Goal: Check status: Check status

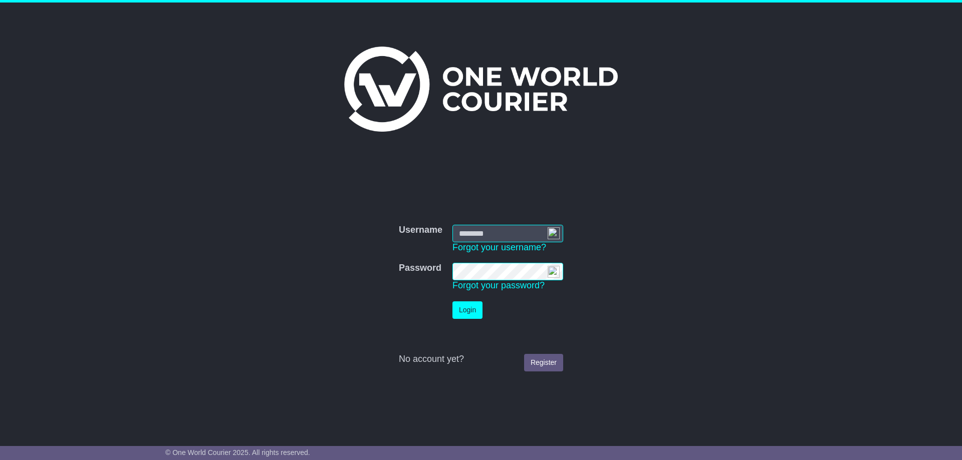
type input "**********"
click at [474, 311] on button "Login" at bounding box center [467, 311] width 30 height 18
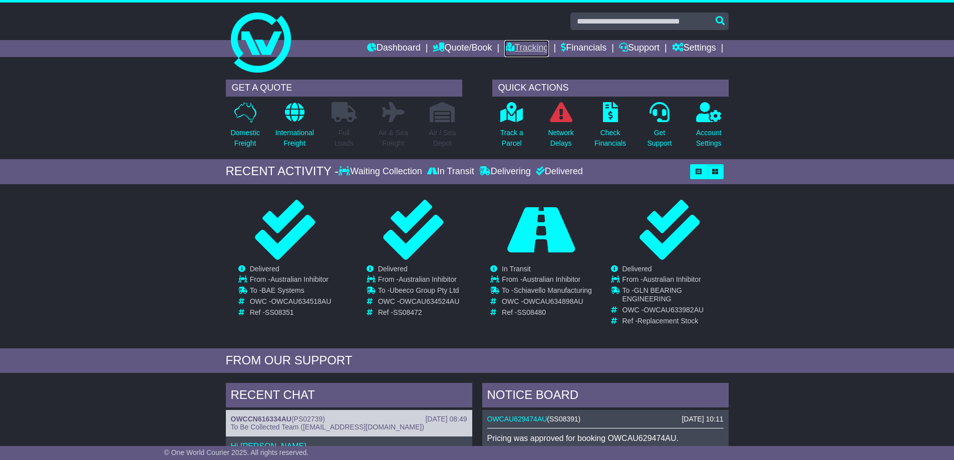
click at [523, 47] on link "Tracking" at bounding box center [526, 48] width 44 height 17
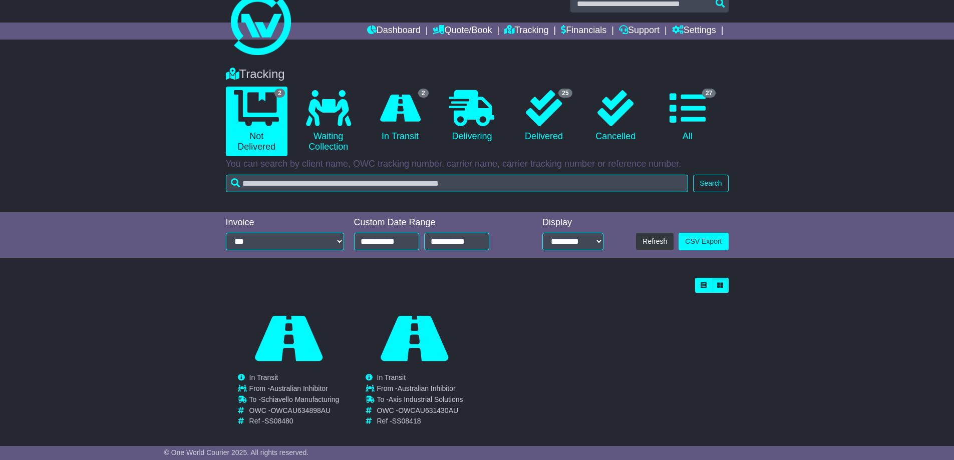
scroll to position [27, 0]
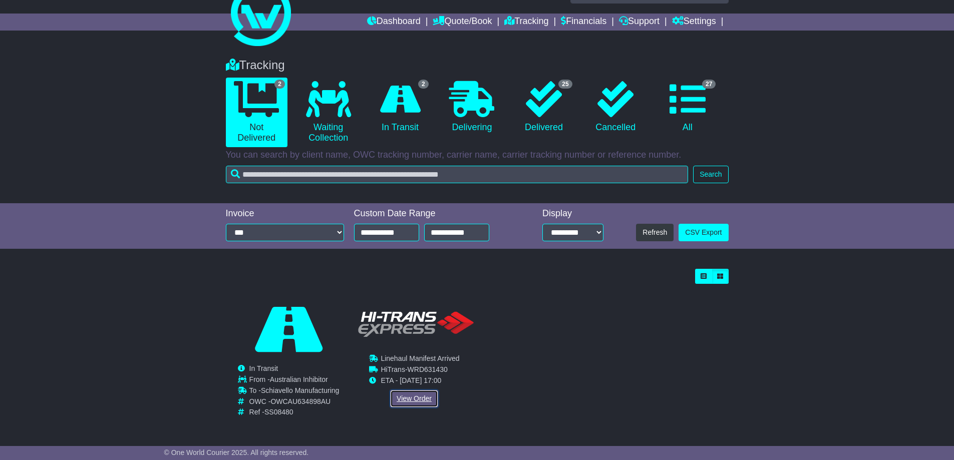
click at [421, 399] on link "View Order" at bounding box center [414, 399] width 48 height 18
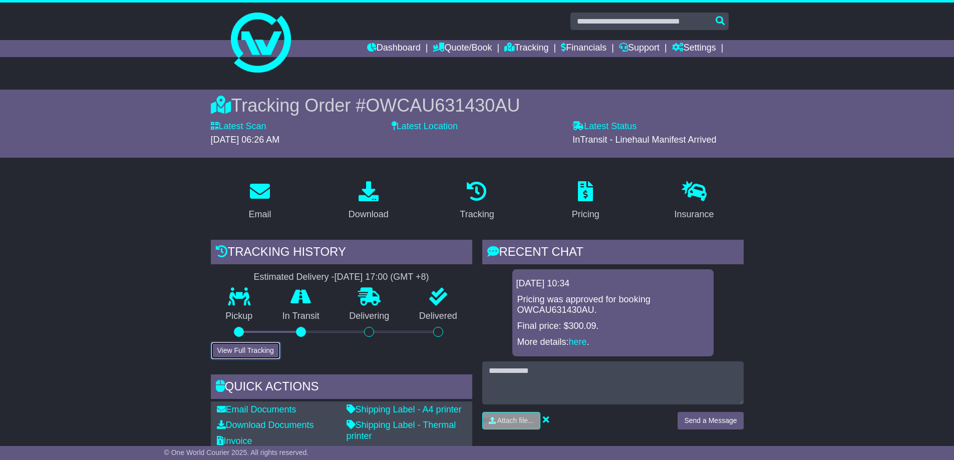
click at [247, 348] on button "View Full Tracking" at bounding box center [246, 351] width 70 height 18
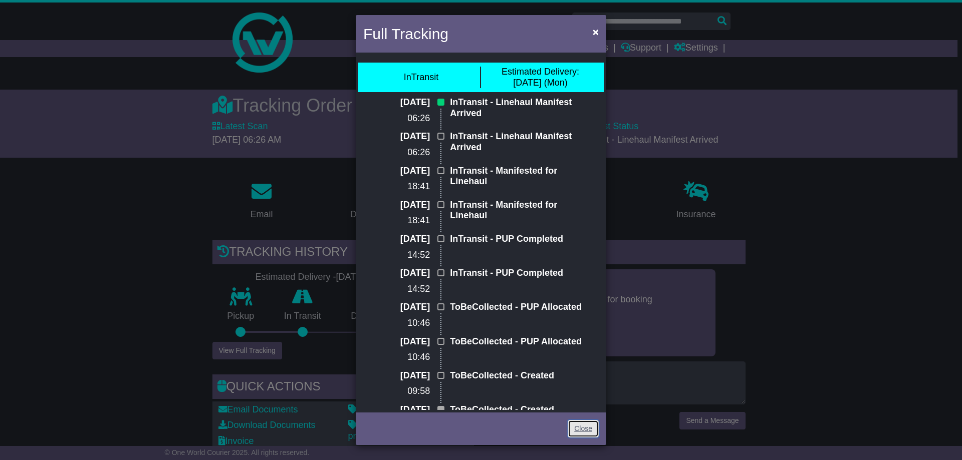
click at [586, 427] on link "Close" at bounding box center [583, 429] width 31 height 18
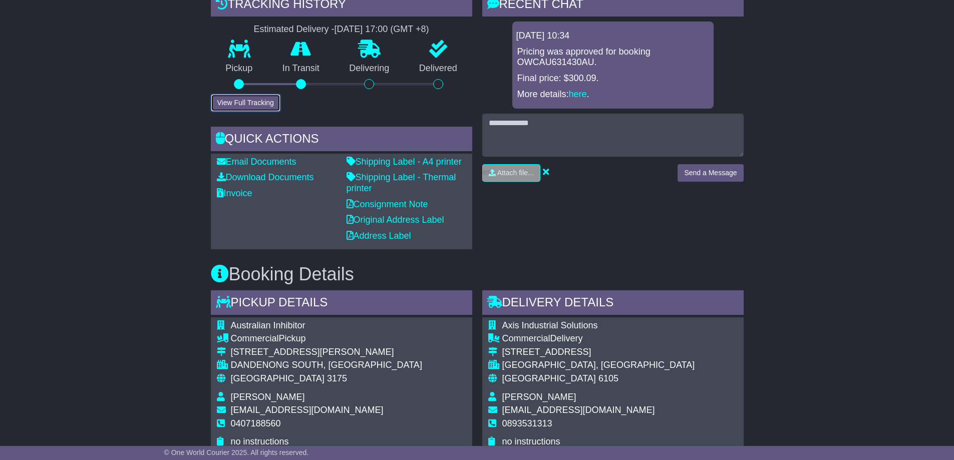
scroll to position [250, 0]
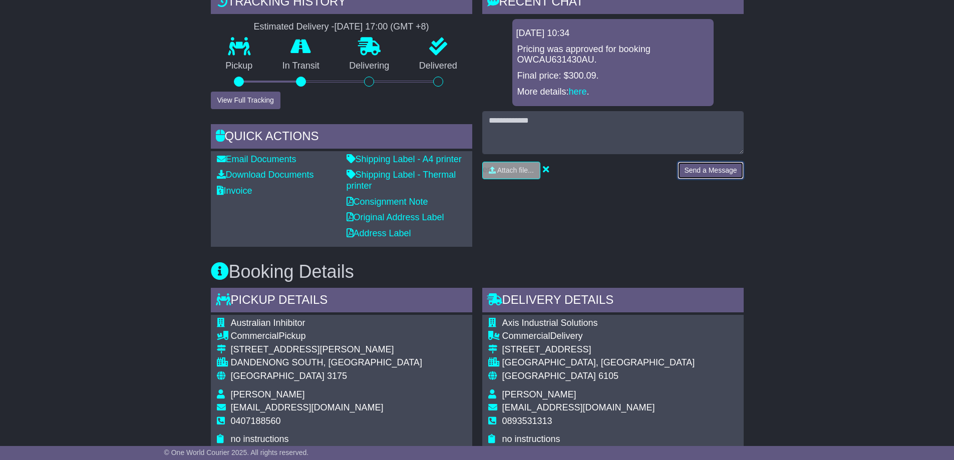
click at [708, 170] on button "Send a Message" at bounding box center [711, 171] width 66 height 18
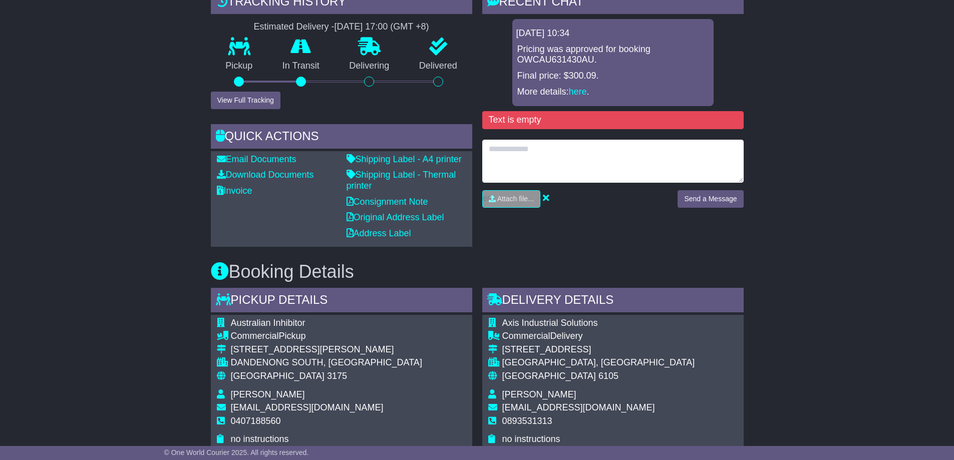
click at [502, 152] on textarea at bounding box center [613, 161] width 262 height 43
type textarea "**********"
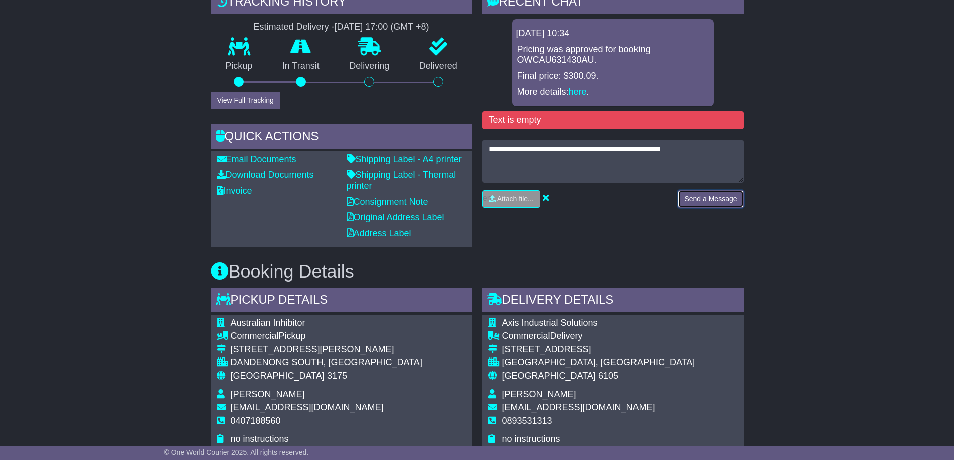
click at [722, 199] on button "Send a Message" at bounding box center [711, 199] width 66 height 18
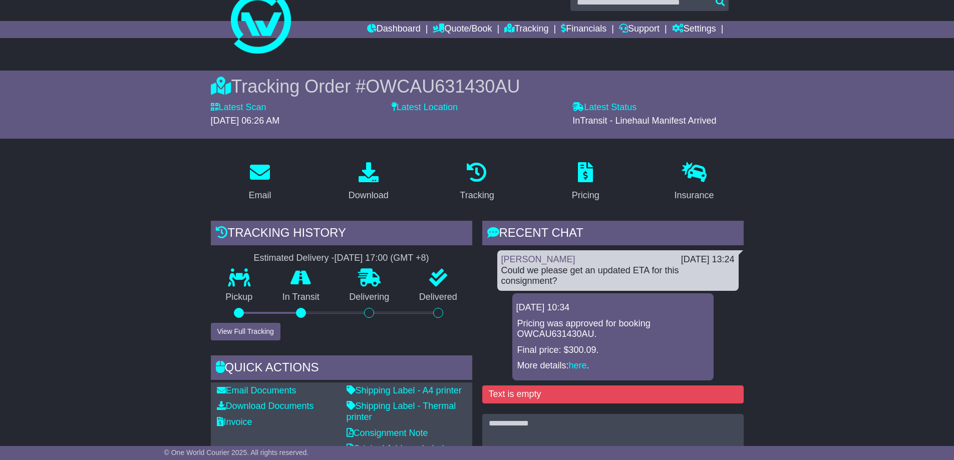
scroll to position [0, 0]
